Goal: Task Accomplishment & Management: Manage account settings

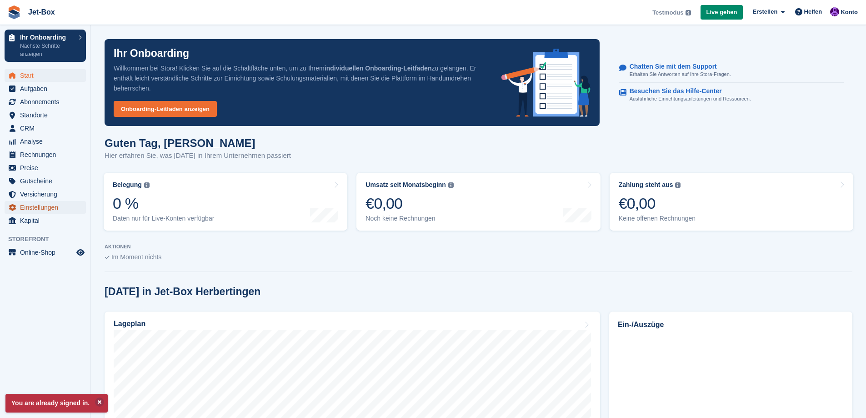
click at [57, 205] on span "Einstellungen" at bounding box center [47, 207] width 55 height 13
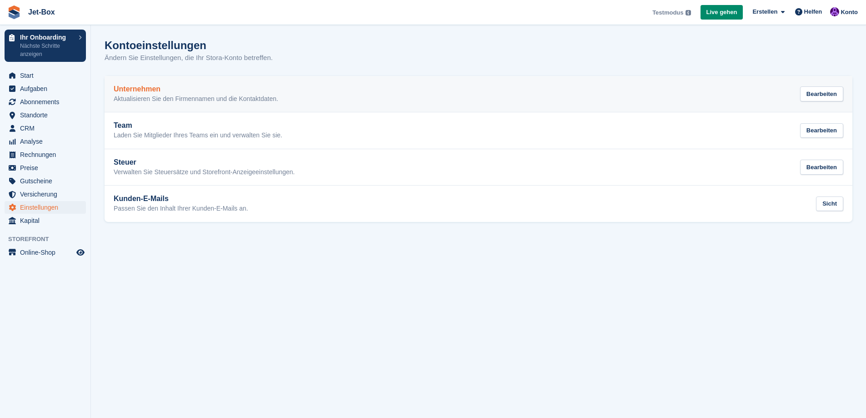
click at [235, 97] on p "Aktualisieren Sie den Firmennamen und die Kontaktdaten." at bounding box center [196, 99] width 165 height 8
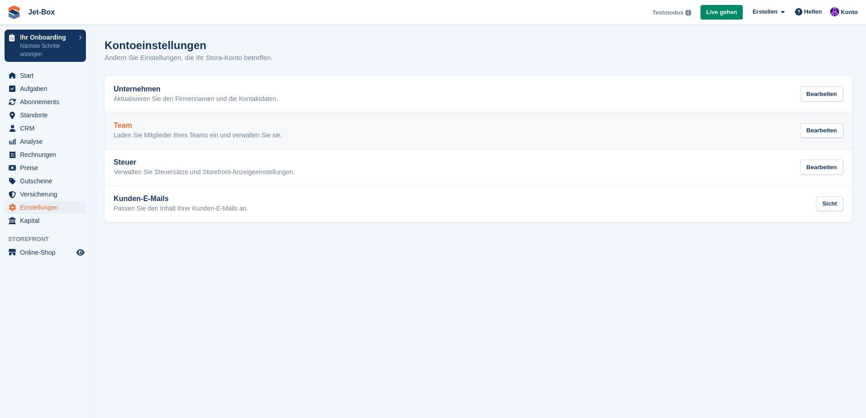
click at [300, 129] on div "Team Laden Sie Mitglieder Ihres Teams ein und verwalten Sie sie. Bearbeiten" at bounding box center [479, 130] width 730 height 18
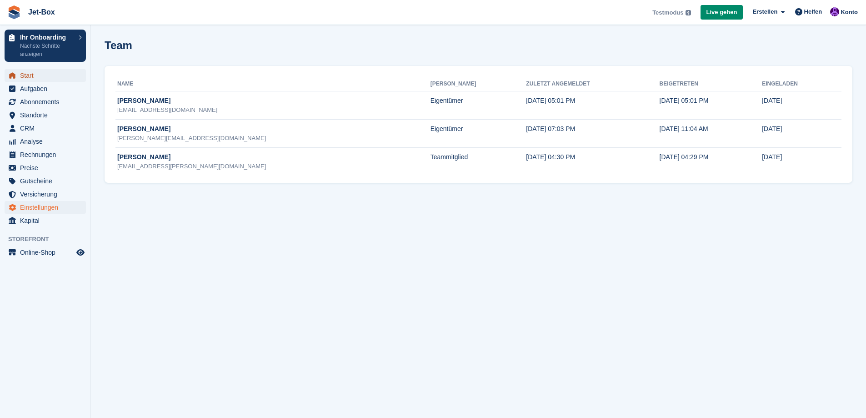
click at [34, 72] on span "Start" at bounding box center [47, 75] width 55 height 13
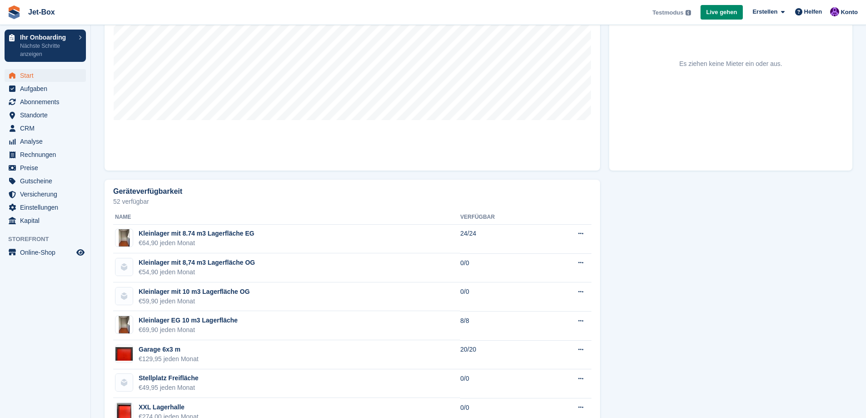
scroll to position [406, 0]
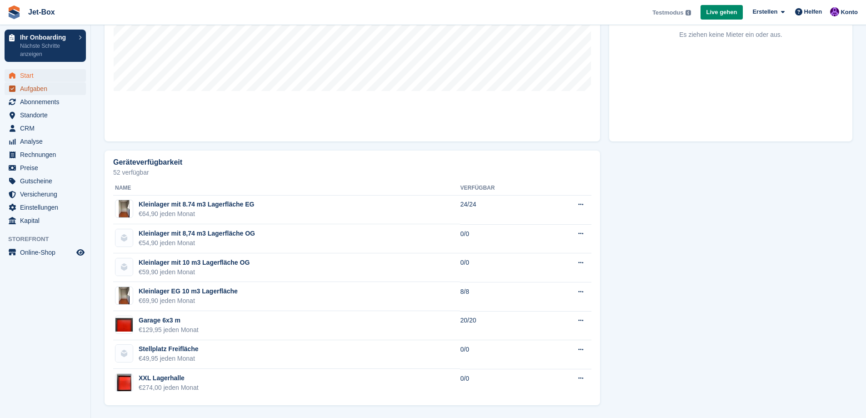
click at [39, 88] on span "Aufgaben" at bounding box center [47, 88] width 55 height 13
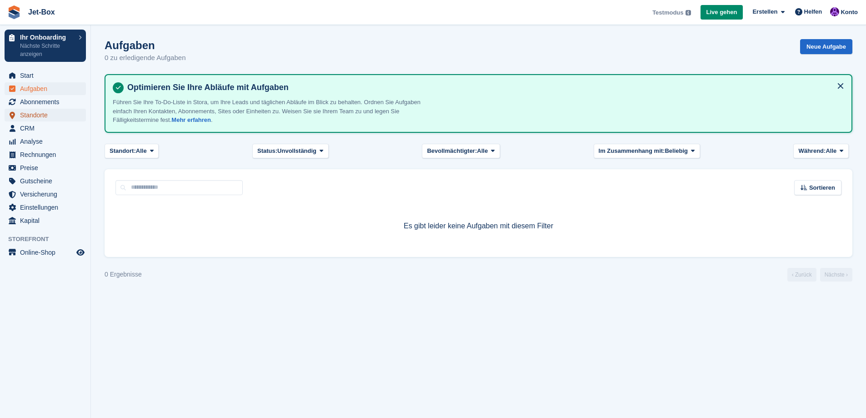
click at [41, 116] on span "Standorte" at bounding box center [47, 115] width 55 height 13
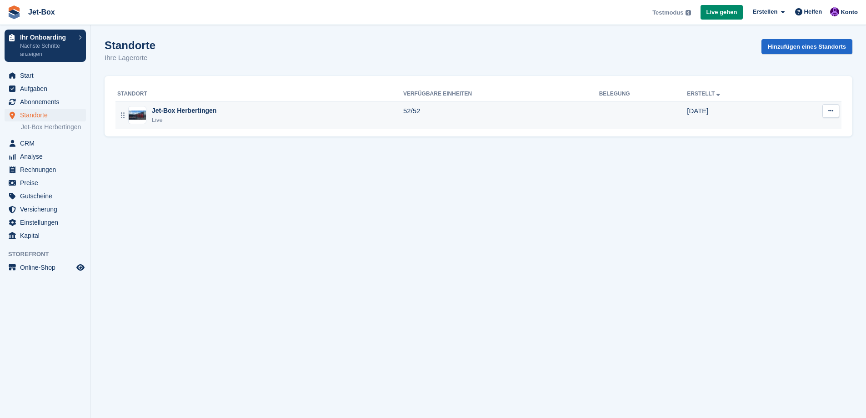
click at [831, 111] on icon at bounding box center [830, 111] width 5 height 6
click at [784, 161] on p "Gerätetypen" at bounding box center [795, 160] width 79 height 12
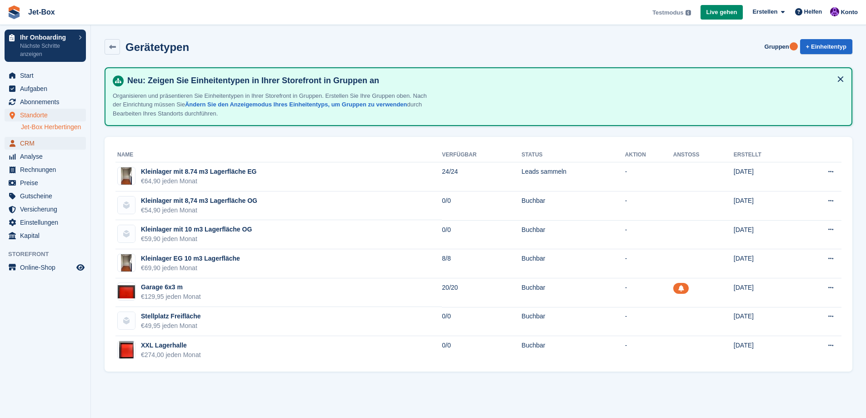
click at [26, 140] on span "CRM" at bounding box center [47, 143] width 55 height 13
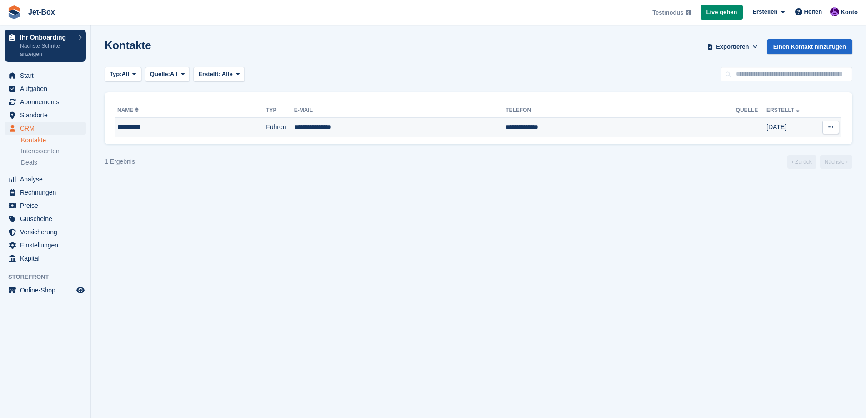
click at [833, 127] on icon at bounding box center [830, 127] width 5 height 6
click at [811, 142] on p "Kontakt bearbeiten" at bounding box center [795, 145] width 79 height 12
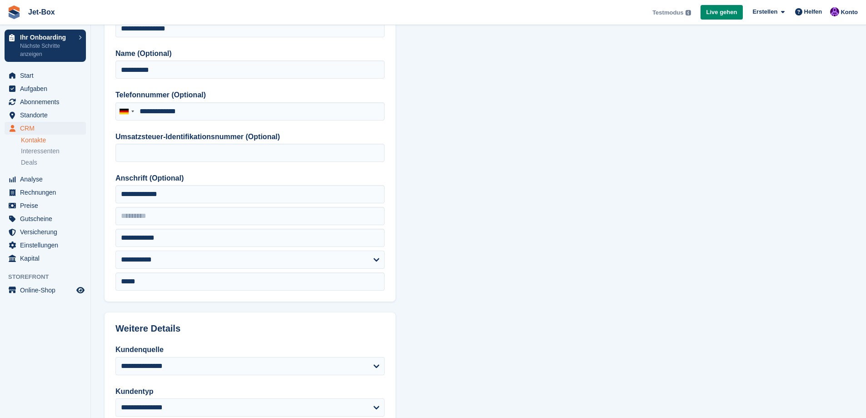
scroll to position [91, 0]
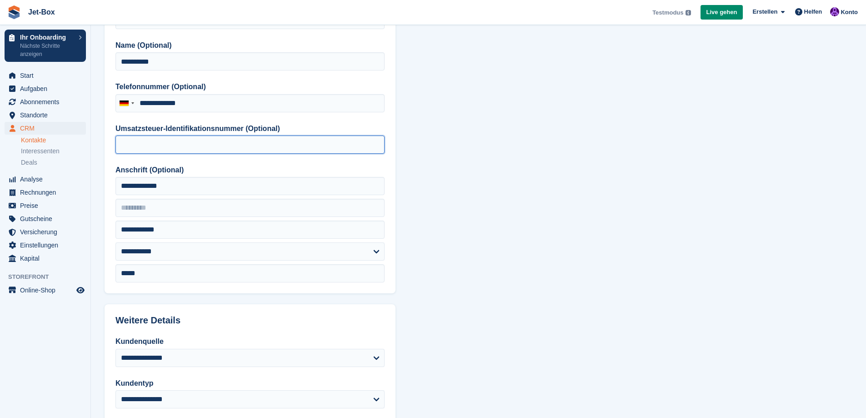
click at [138, 145] on input "Umsatzsteuer-Identifikationsnummer (Optional)" at bounding box center [249, 144] width 269 height 18
type input "**********"
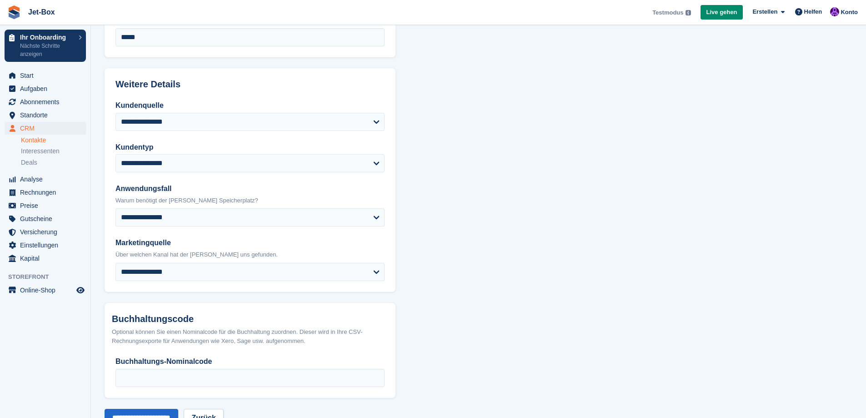
scroll to position [357, 0]
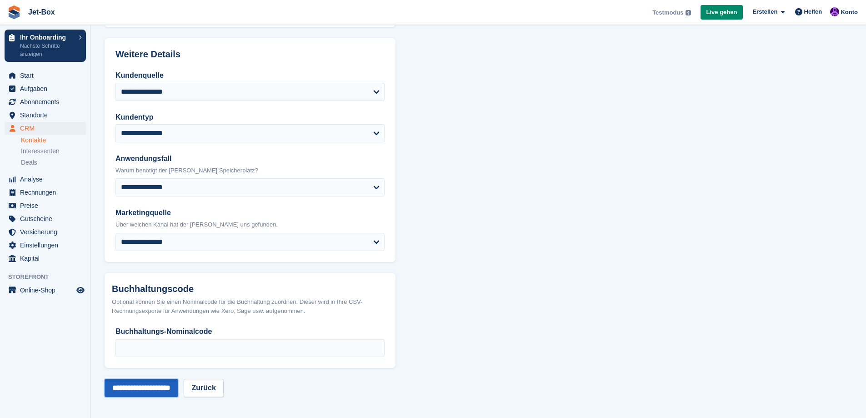
click at [137, 391] on input "**********" at bounding box center [142, 388] width 74 height 18
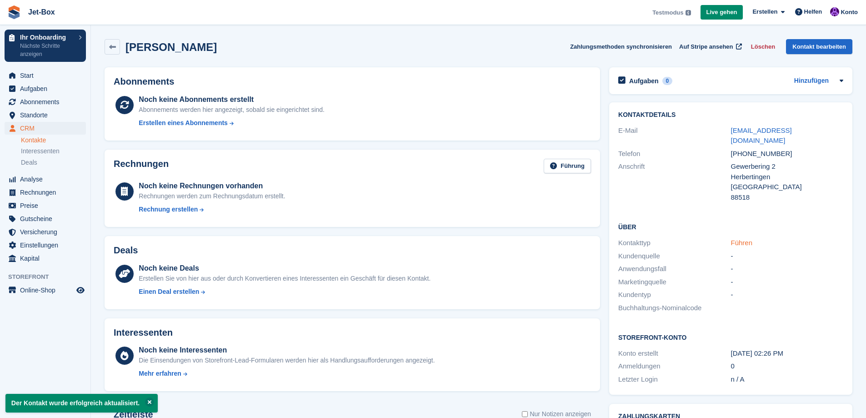
click at [738, 239] on link "Führen" at bounding box center [742, 243] width 22 height 8
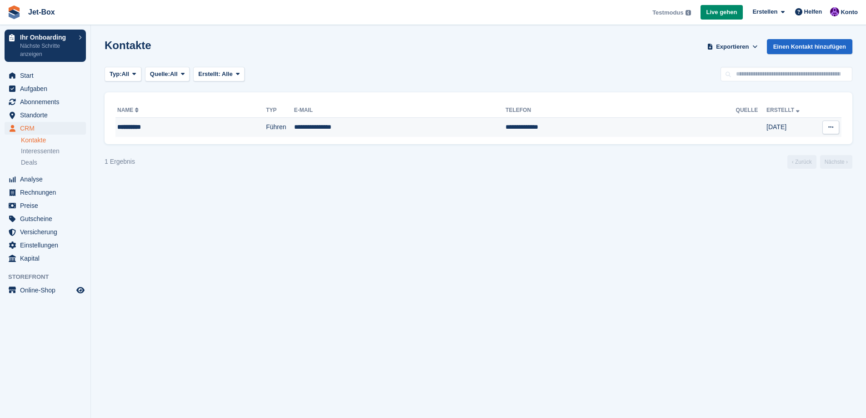
click at [830, 129] on icon at bounding box center [830, 127] width 5 height 6
click at [807, 140] on p "Kontakt bearbeiten" at bounding box center [795, 145] width 79 height 12
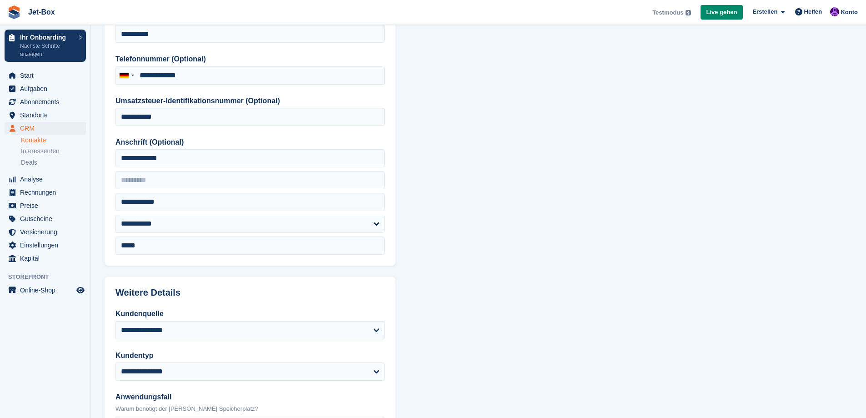
scroll to position [227, 0]
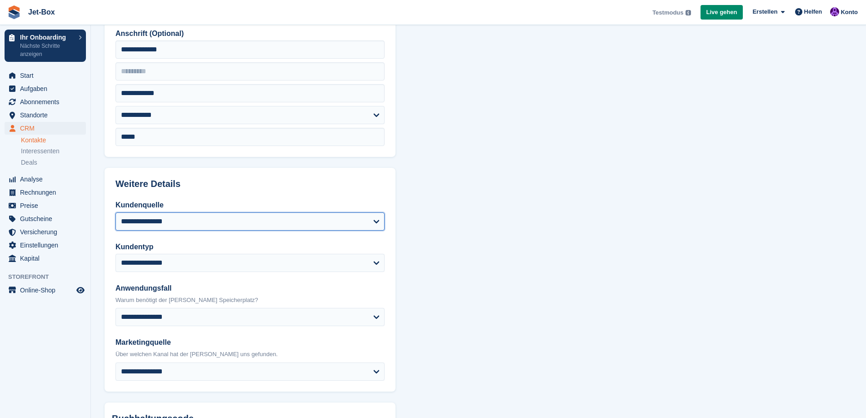
click at [376, 219] on select "**********" at bounding box center [249, 221] width 269 height 18
click at [503, 221] on section "**********" at bounding box center [478, 160] width 775 height 775
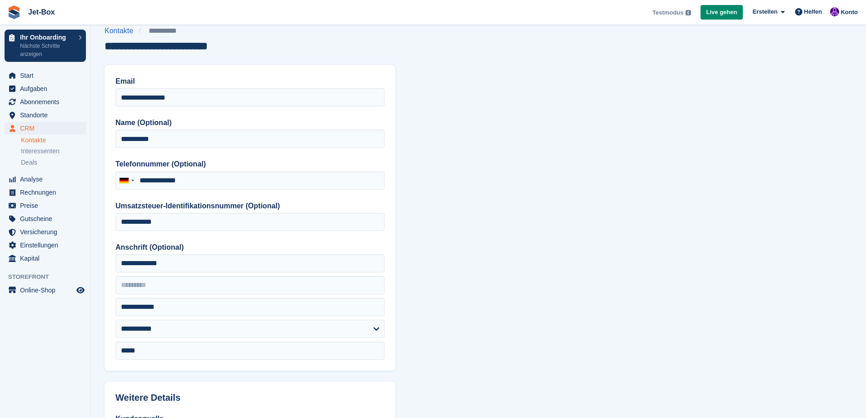
scroll to position [0, 0]
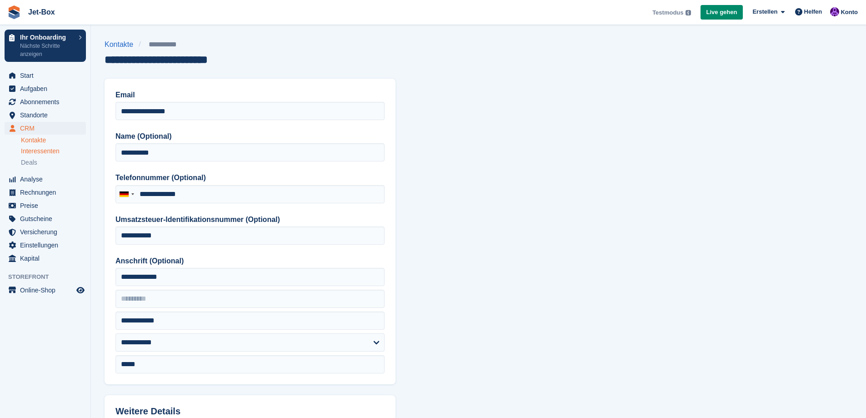
click at [49, 153] on span "Interessenten" at bounding box center [40, 151] width 39 height 9
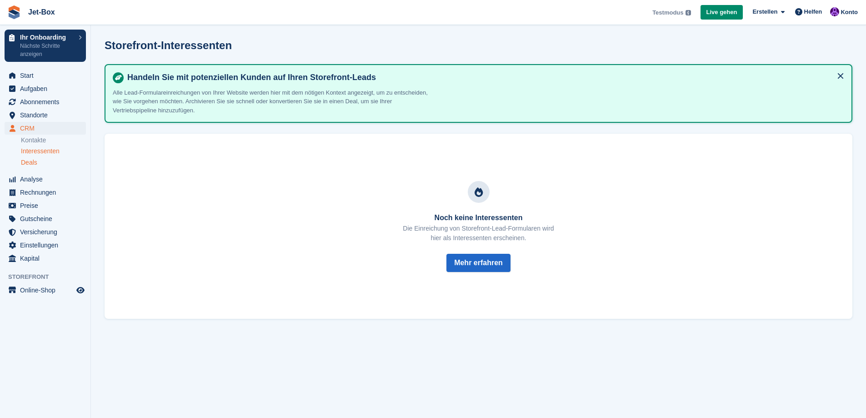
click at [31, 159] on span "Deals" at bounding box center [29, 162] width 16 height 9
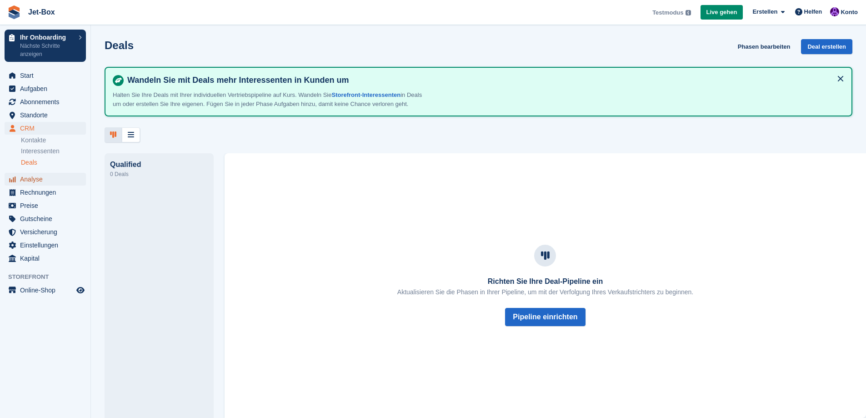
click at [35, 178] on span "Analyse" at bounding box center [47, 179] width 55 height 13
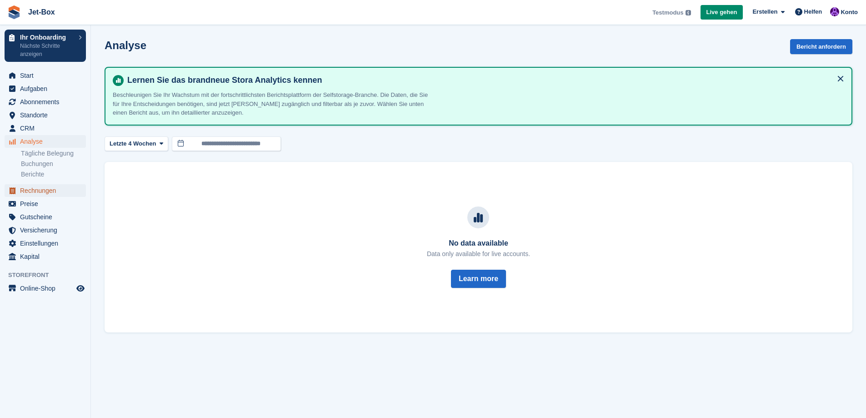
click at [38, 192] on span "Rechnungen" at bounding box center [47, 190] width 55 height 13
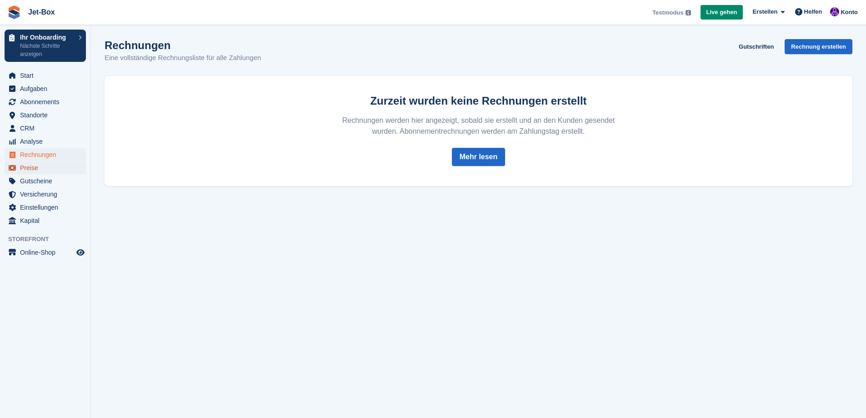
click at [31, 169] on span "Preise" at bounding box center [47, 167] width 55 height 13
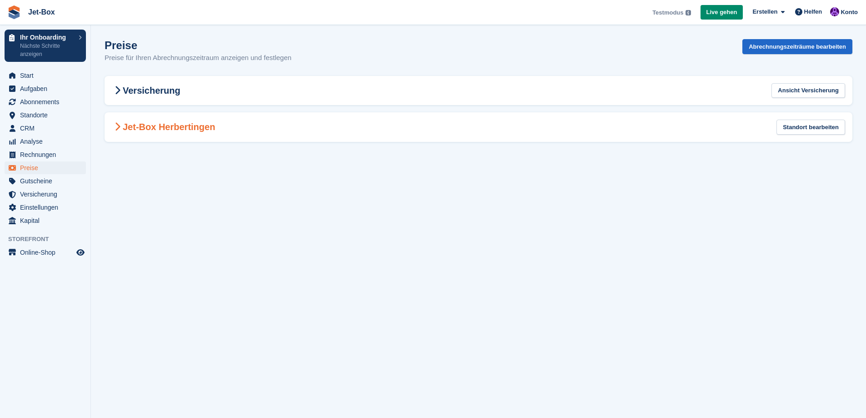
click at [117, 126] on icon at bounding box center [118, 126] width 6 height 9
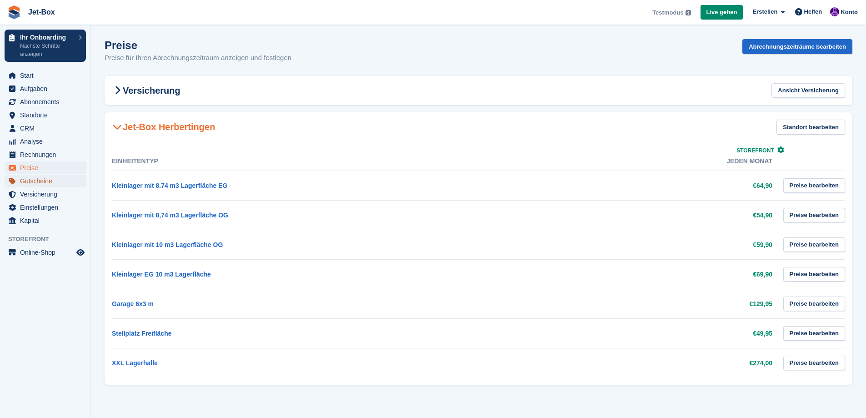
click at [37, 181] on span "Gutscheine" at bounding box center [47, 181] width 55 height 13
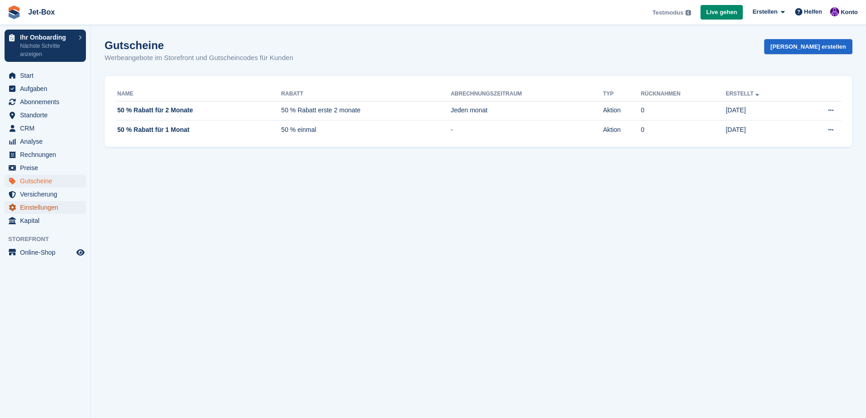
click at [35, 208] on span "Einstellungen" at bounding box center [47, 207] width 55 height 13
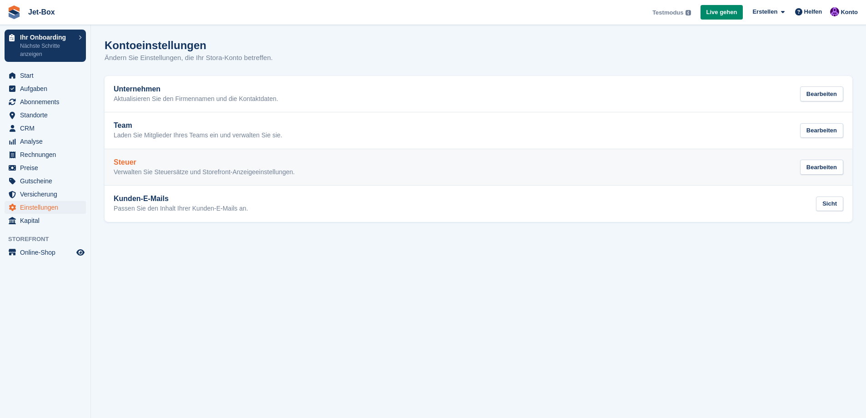
click at [189, 173] on p "Verwalten Sie Steuersätze und Storefront-Anzeigeeinstellungen." at bounding box center [204, 172] width 181 height 8
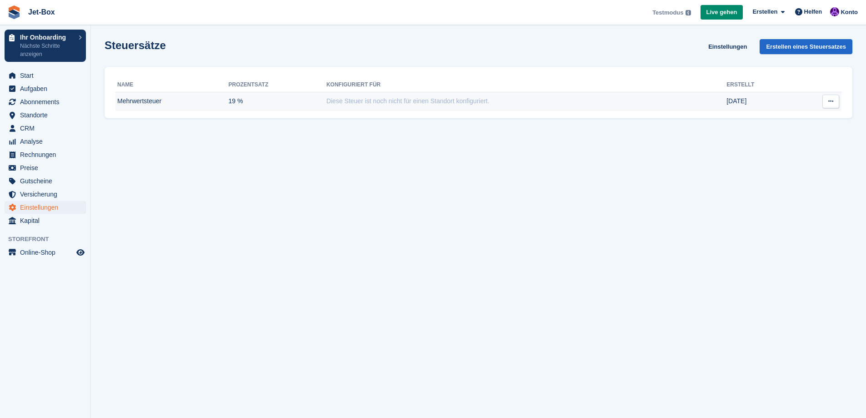
click at [833, 100] on icon at bounding box center [830, 101] width 5 height 6
click at [802, 115] on p "Auf Stripe ansehen" at bounding box center [795, 119] width 79 height 12
click at [30, 220] on span "Kapital" at bounding box center [47, 220] width 55 height 13
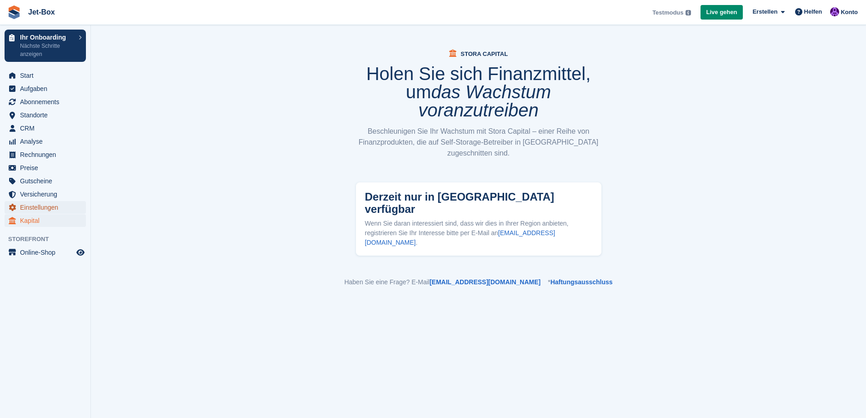
click at [35, 207] on span "Einstellungen" at bounding box center [47, 207] width 55 height 13
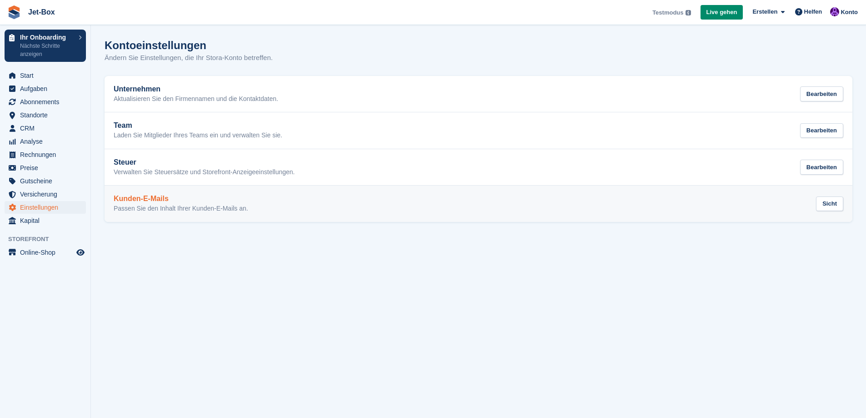
click at [250, 205] on div "Kunden-E-Mails Passen Sie den Inhalt Ihrer Kunden-E-Mails an. Sicht" at bounding box center [479, 204] width 730 height 18
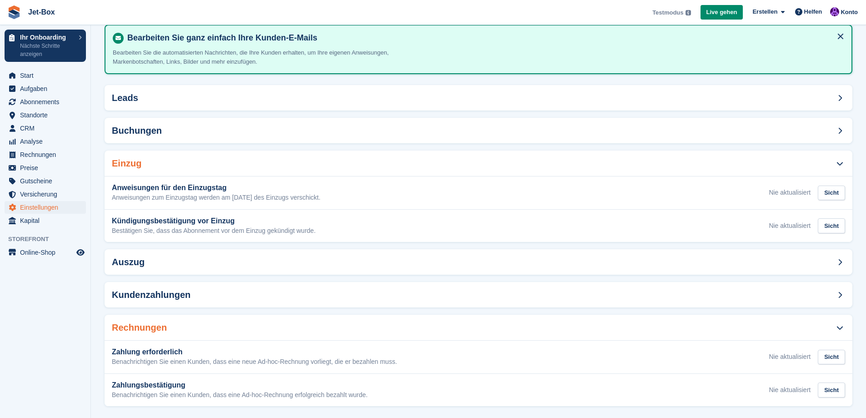
scroll to position [60, 0]
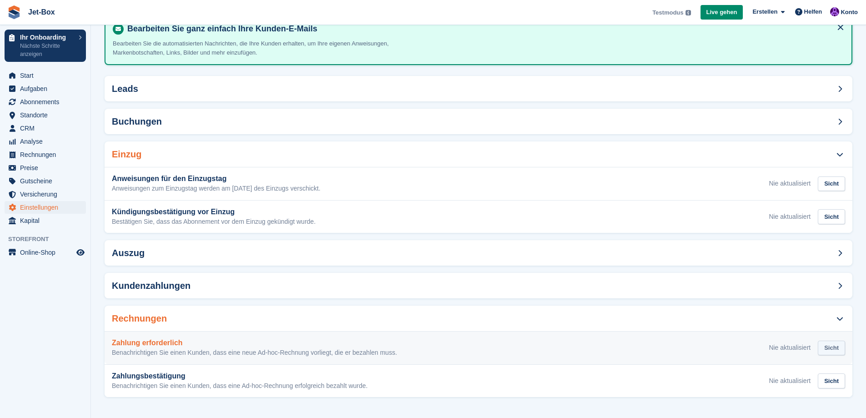
click at [837, 347] on div "Sicht" at bounding box center [831, 348] width 27 height 15
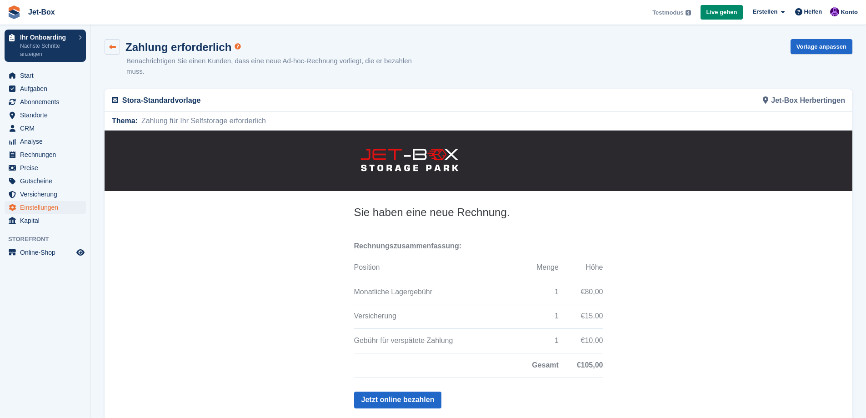
click at [112, 47] on icon at bounding box center [112, 47] width 7 height 7
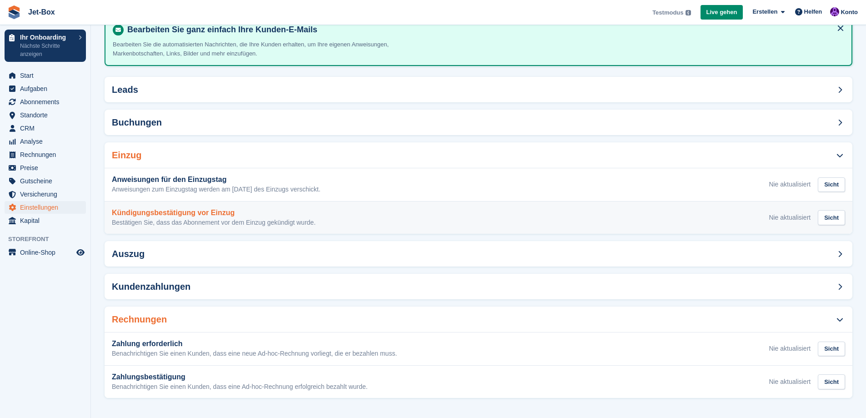
scroll to position [60, 0]
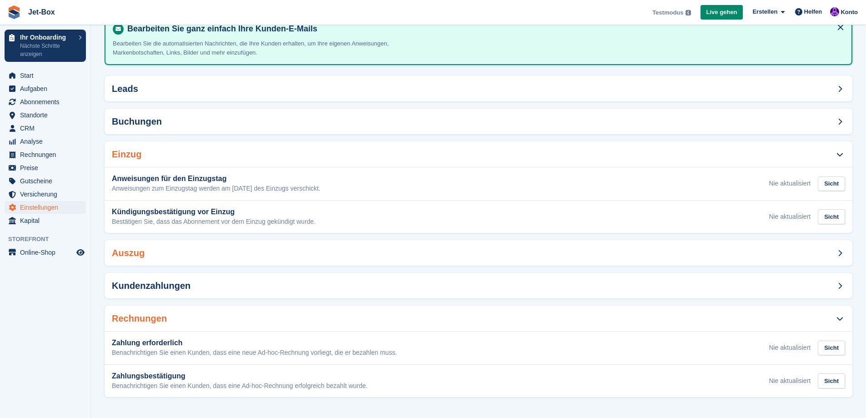
click at [347, 255] on div "Auszug" at bounding box center [479, 252] width 748 height 25
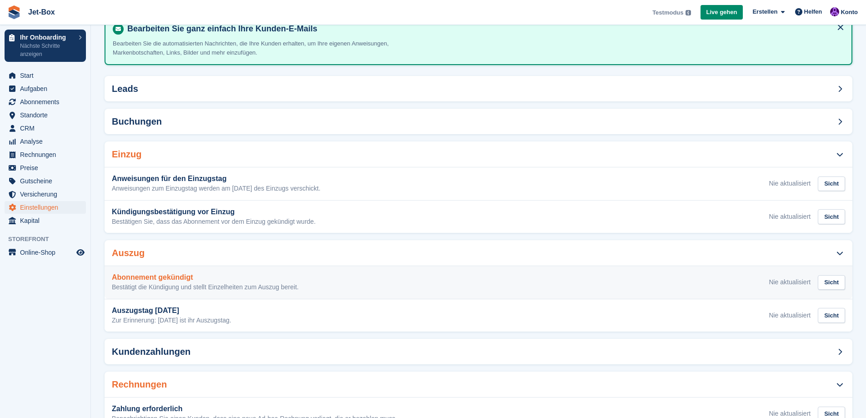
click at [253, 282] on div "Abonnement gekündigt Bestätigt die Kündigung und stellt Einzelheiten zum Auszug…" at bounding box center [205, 282] width 187 height 18
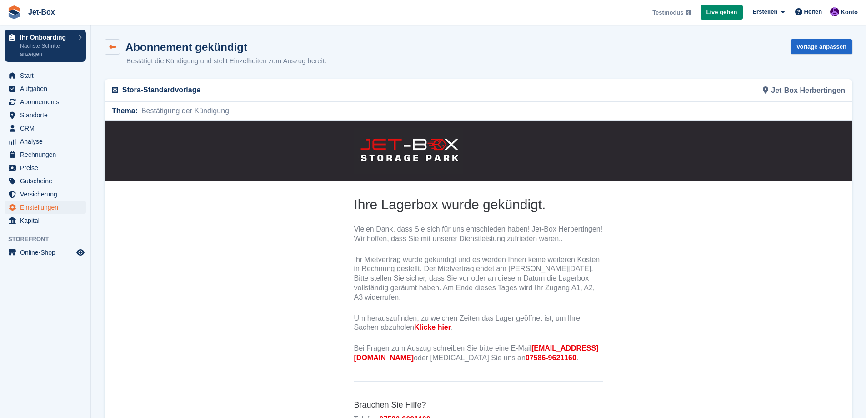
click at [111, 45] on icon at bounding box center [112, 47] width 7 height 7
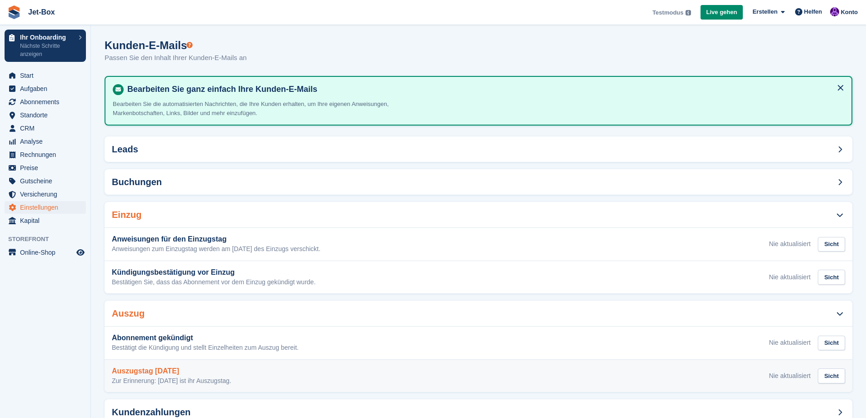
click at [239, 365] on div "Auszugstag morgen Zur Erinnerung: Morgen ist ihr Auszugstag. Nie aktualisiert S…" at bounding box center [479, 376] width 748 height 33
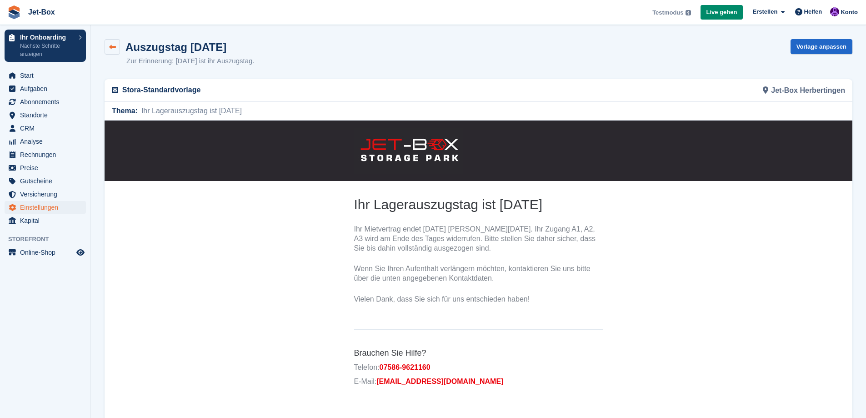
click at [110, 44] on icon at bounding box center [112, 47] width 7 height 7
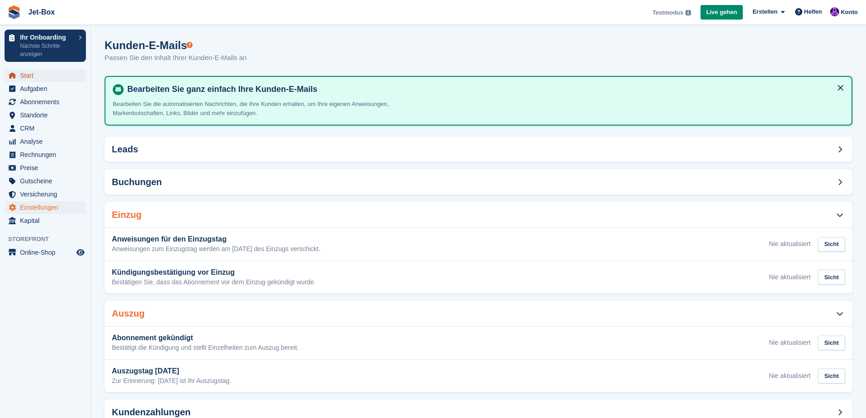
click at [28, 73] on span "Start" at bounding box center [47, 75] width 55 height 13
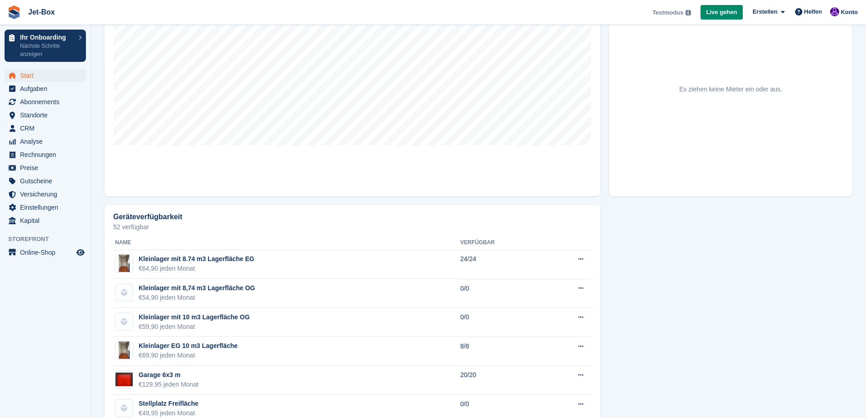
scroll to position [406, 0]
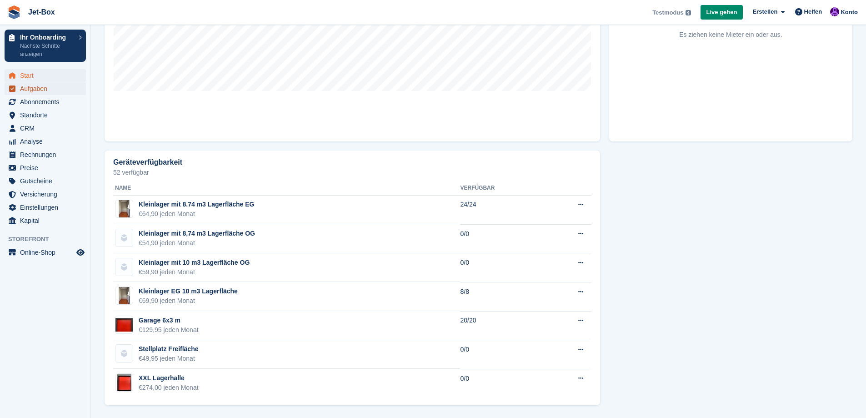
click at [36, 91] on span "Aufgaben" at bounding box center [47, 88] width 55 height 13
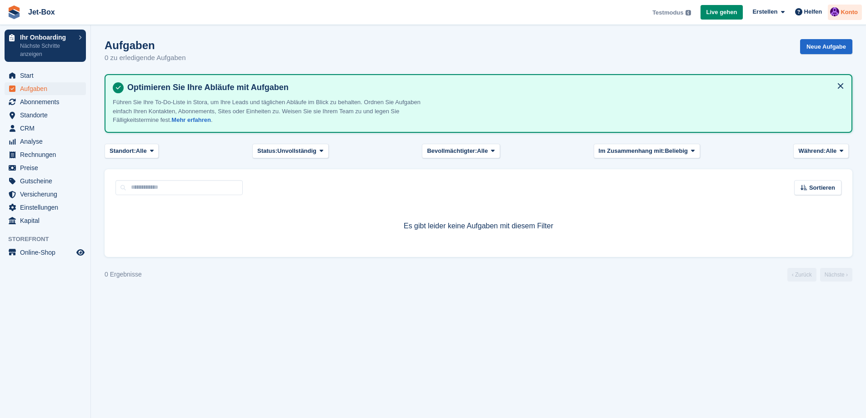
click at [852, 11] on span "Konto" at bounding box center [849, 12] width 17 height 9
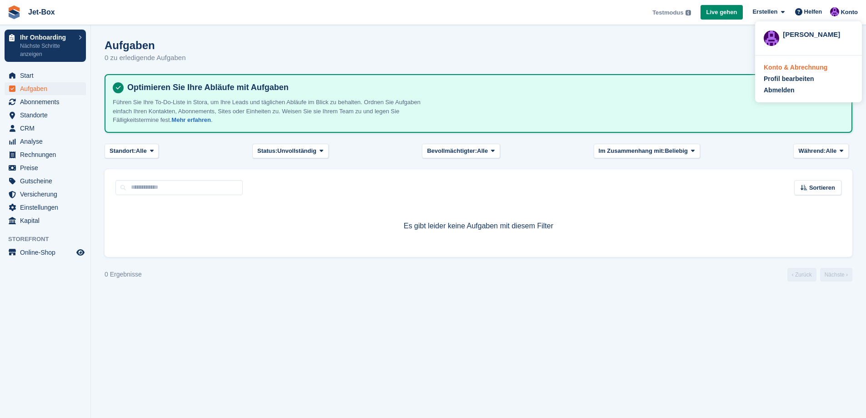
click at [816, 67] on div "Konto & Abrechnung" at bounding box center [796, 68] width 64 height 10
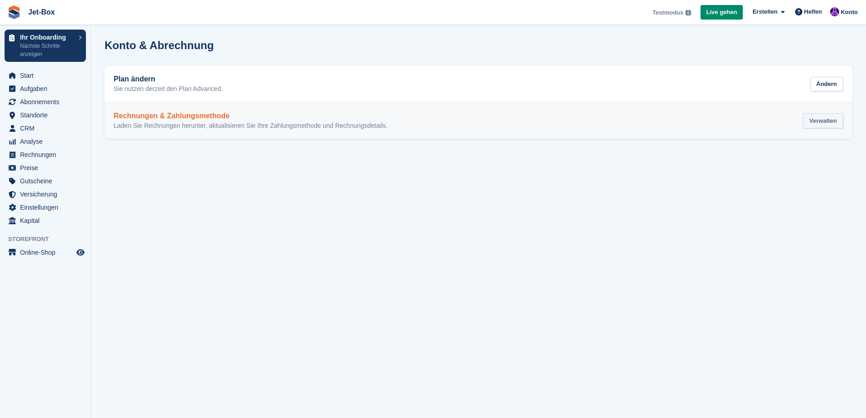
click at [820, 118] on div "Verwalten" at bounding box center [823, 120] width 40 height 15
